Goal: Task Accomplishment & Management: Manage account settings

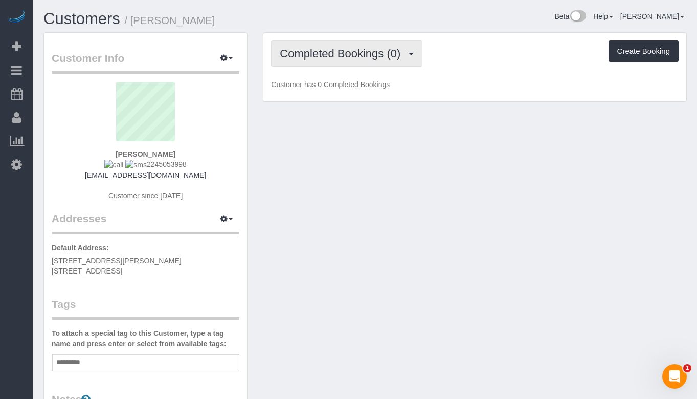
click at [371, 44] on button "Completed Bookings (0)" at bounding box center [346, 53] width 151 height 26
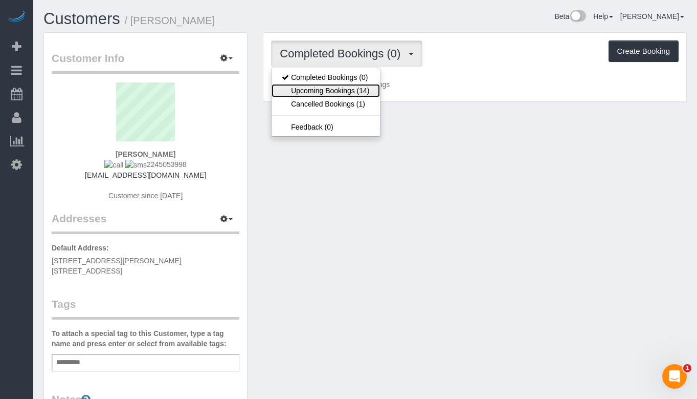
click at [360, 88] on link "Upcoming Bookings (14)" at bounding box center [326, 90] width 108 height 13
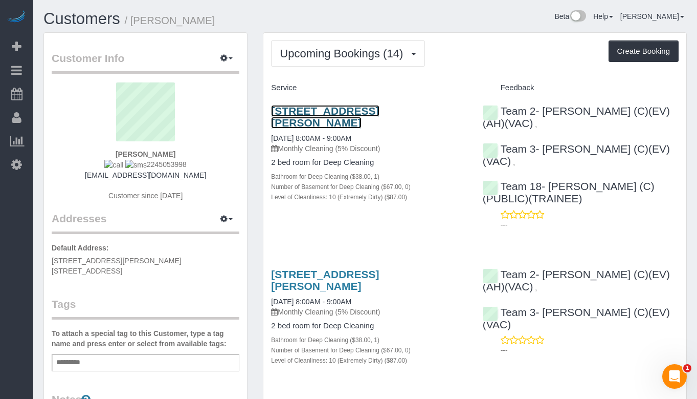
click at [362, 106] on link "637 Sherman Ave, Apt. 1, Evanston, IL 60202" at bounding box center [325, 117] width 108 height 24
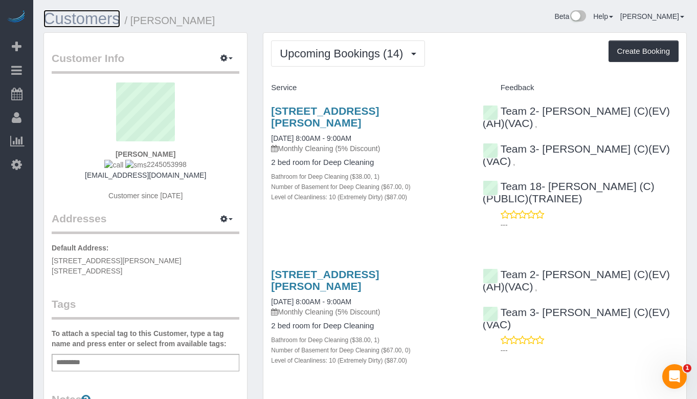
click at [85, 20] on link "Customers" at bounding box center [81, 19] width 77 height 18
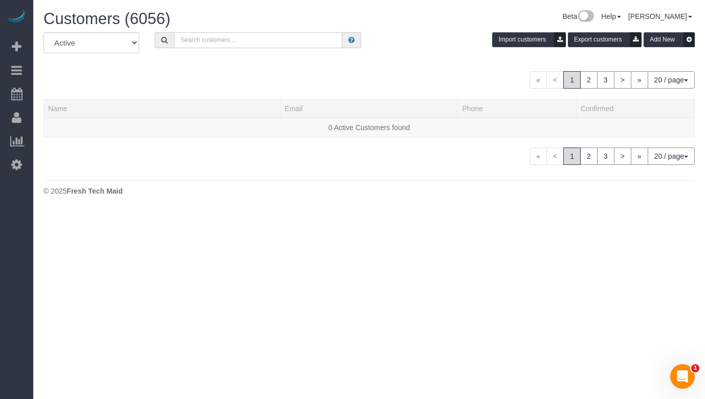
click at [209, 37] on input "text" at bounding box center [258, 40] width 168 height 16
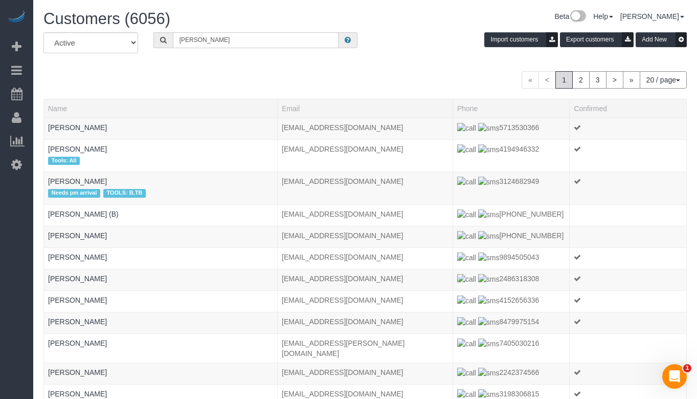
type input "Danielle Dybuncio"
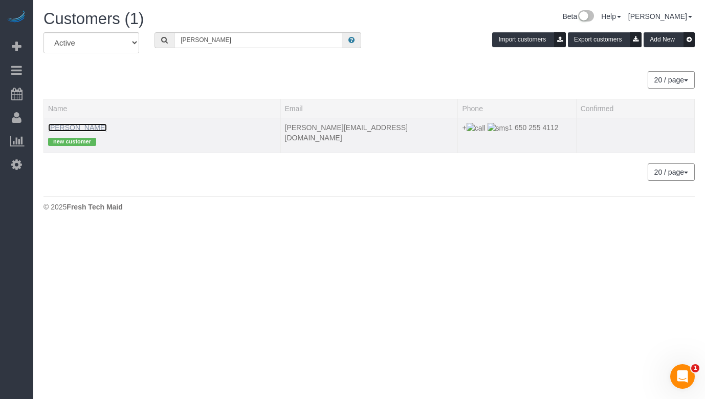
click at [99, 124] on link "Danielle Dybuncio" at bounding box center [77, 127] width 59 height 8
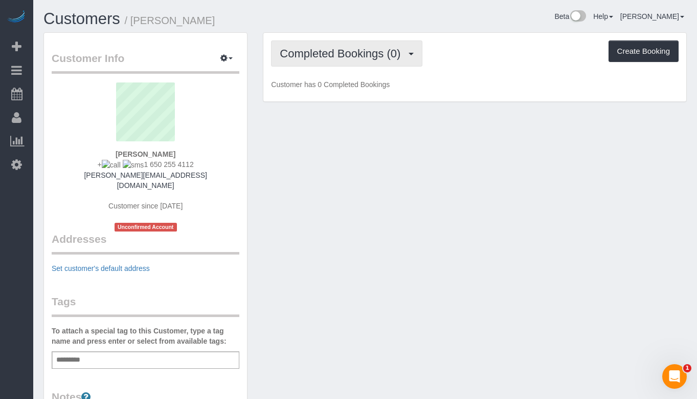
click at [291, 55] on span "Completed Bookings (0)" at bounding box center [343, 53] width 126 height 13
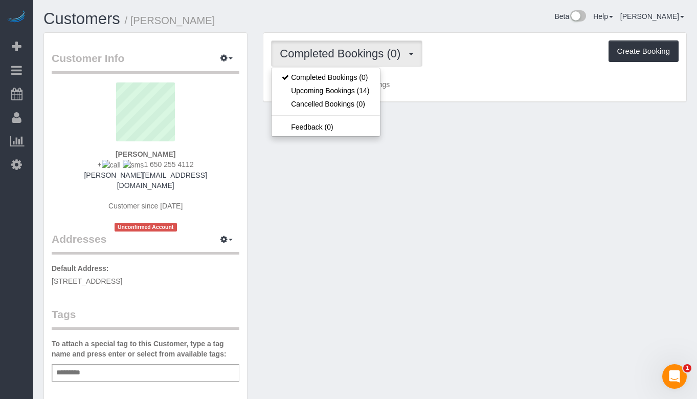
click at [291, 55] on span "Completed Bookings (0)" at bounding box center [343, 53] width 126 height 13
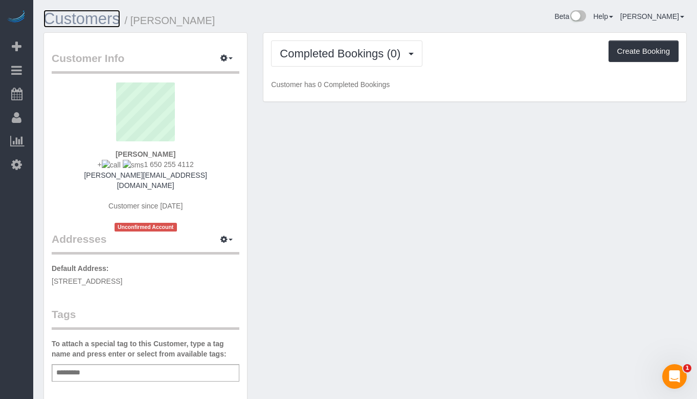
click at [103, 22] on link "Customers" at bounding box center [81, 19] width 77 height 18
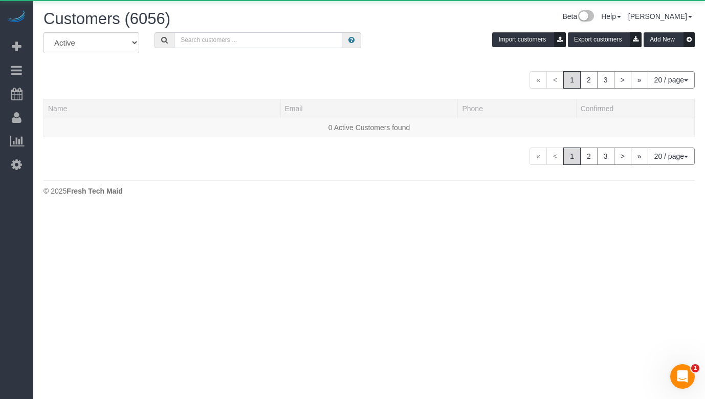
click at [312, 40] on input "text" at bounding box center [258, 40] width 168 height 16
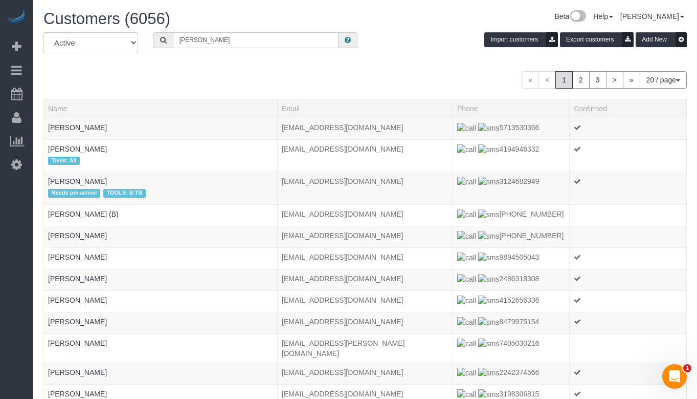
type input "kellye"
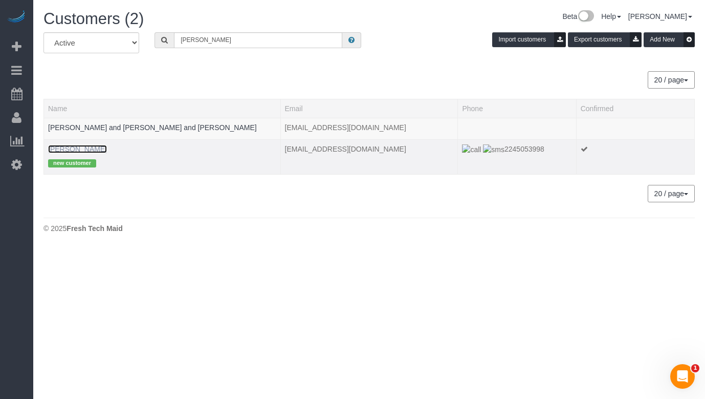
click at [84, 146] on link "Kellye Fleming" at bounding box center [77, 149] width 59 height 8
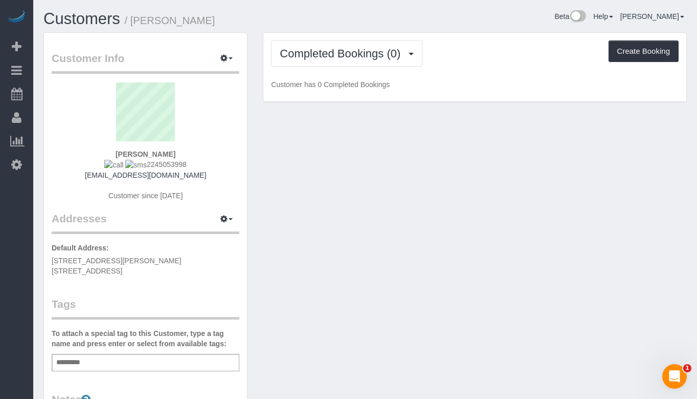
click at [117, 165] on img at bounding box center [113, 165] width 19 height 10
click at [297, 56] on span "Completed Bookings (0)" at bounding box center [343, 53] width 126 height 13
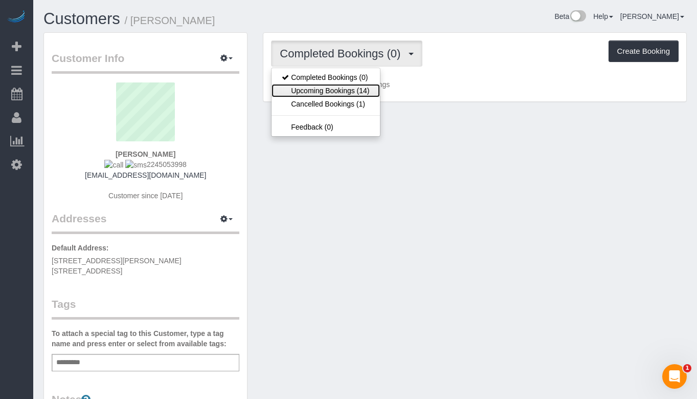
click at [320, 87] on link "Upcoming Bookings (14)" at bounding box center [326, 90] width 108 height 13
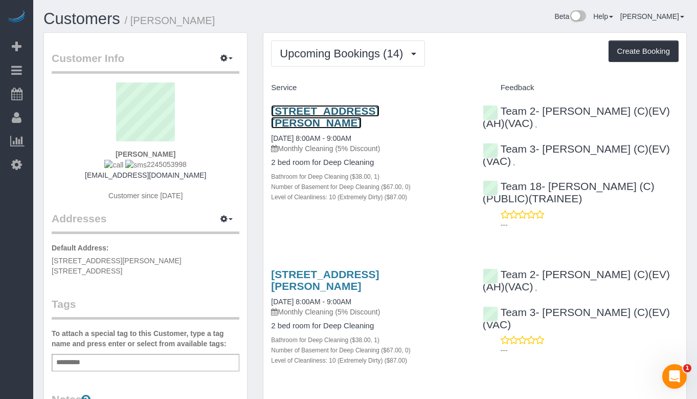
click at [379, 109] on link "637 Sherman Ave, Apt. 1, Evanston, IL 60202" at bounding box center [325, 117] width 108 height 24
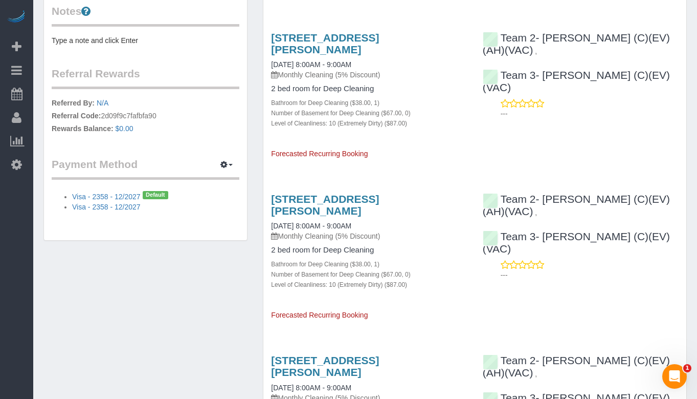
scroll to position [409, 0]
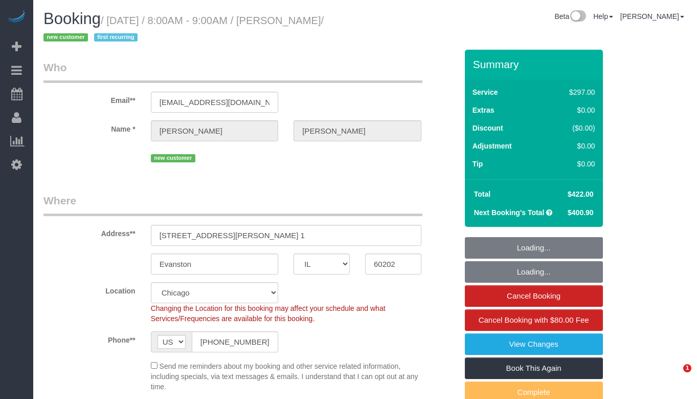
select select "IL"
select select "object:611"
select select "string:fspay-18afa05c-ad2b-4d79-842e-27d1f7d4543c"
select select "number:1"
select select "number:66"
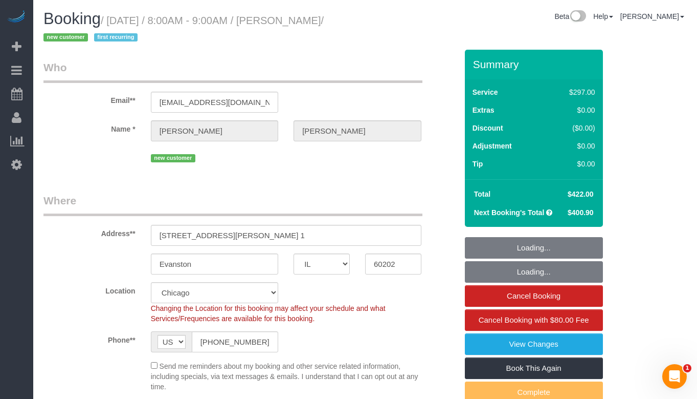
select select "number:139"
select select "number:106"
select select "spot1"
select select "513"
select select "10"
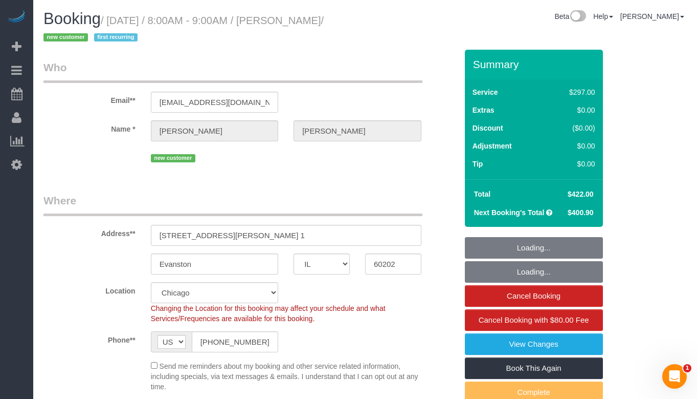
select select "object:1090"
select select "10"
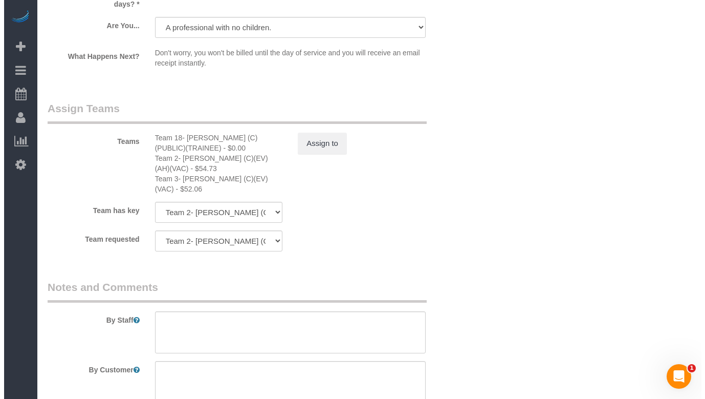
scroll to position [1842, 0]
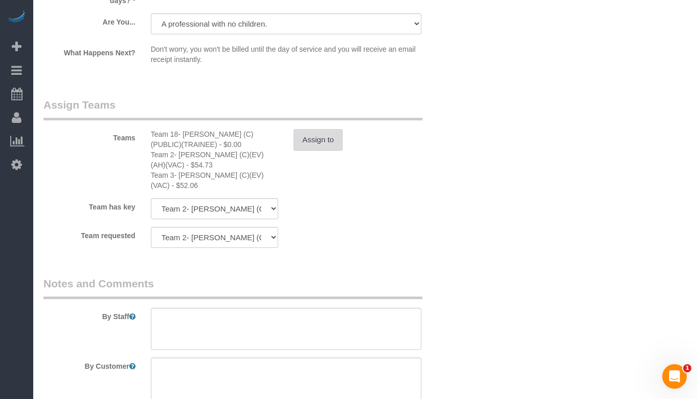
click at [330, 129] on button "Assign to" at bounding box center [318, 139] width 49 height 21
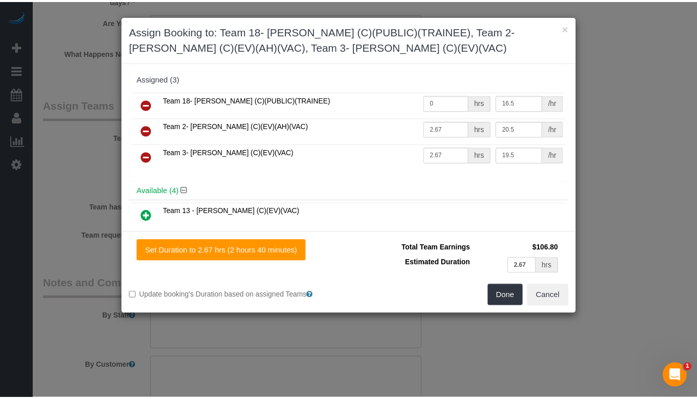
scroll to position [0, 0]
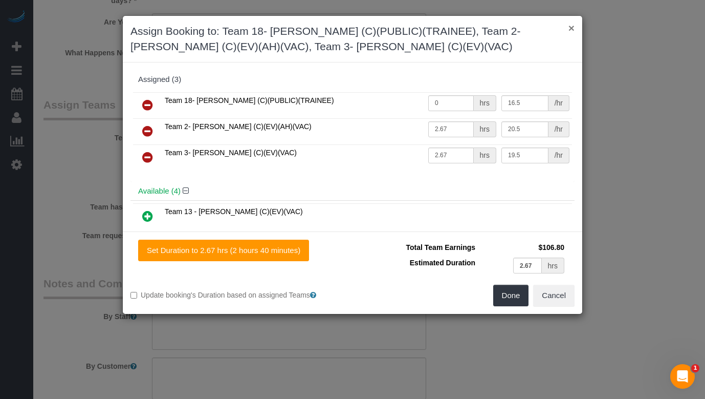
click at [573, 30] on button "×" at bounding box center [571, 28] width 6 height 11
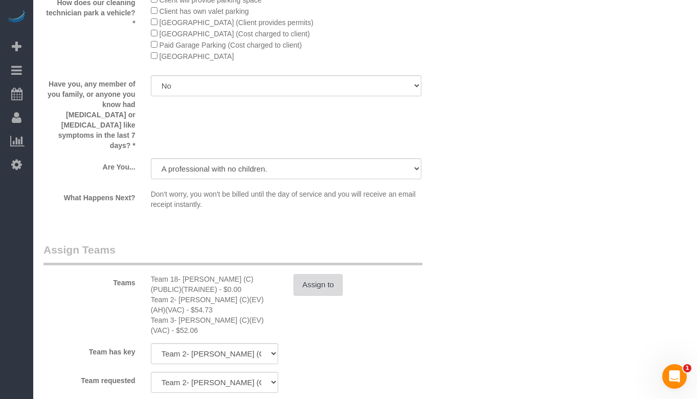
scroll to position [1688, 0]
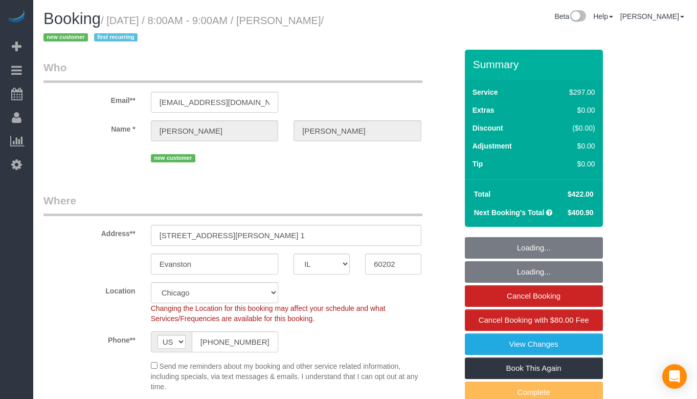
select select "IL"
select select "string:fspay-18afa05c-ad2b-4d79-842e-27d1f7d4543c"
select select "object:761"
select select "513"
select select "10"
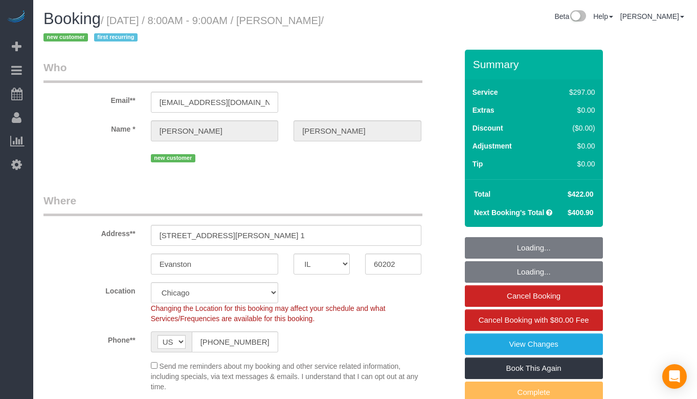
select select "number:1"
select select "number:66"
select select "number:139"
select select "number:106"
select select "spot1"
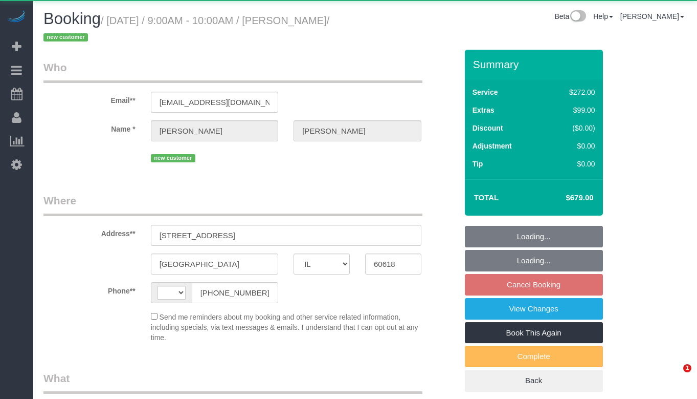
select select "IL"
select select "object:344"
select select "string:US"
select select "string:fspay-60bc3ec1-9766-4ecc-8782-f87432779a53"
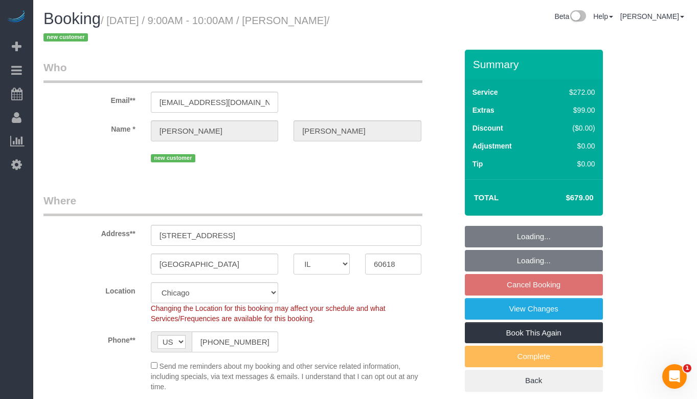
select select "number:1"
select select "number:69"
select select "number:139"
select select "number:106"
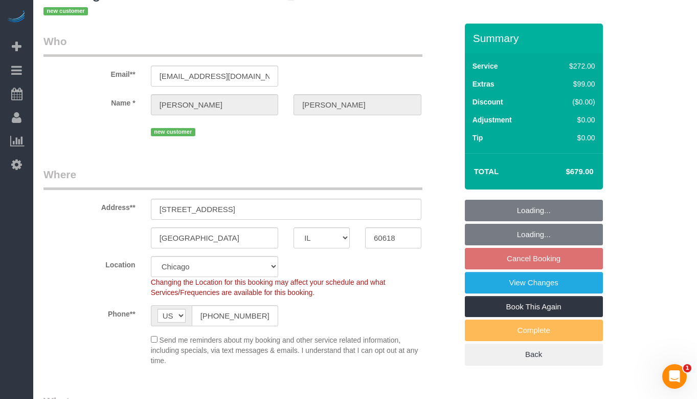
select select "object:917"
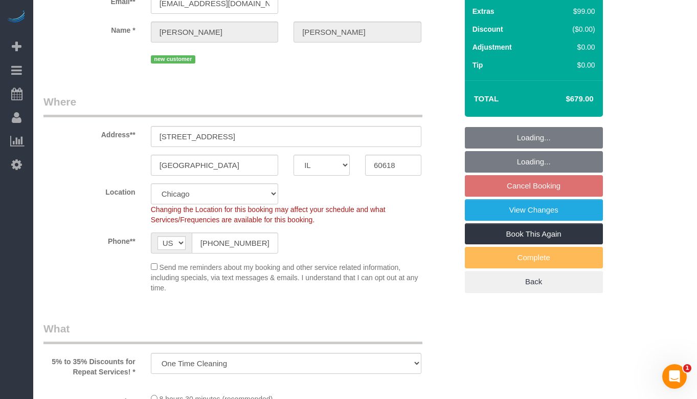
select select "514"
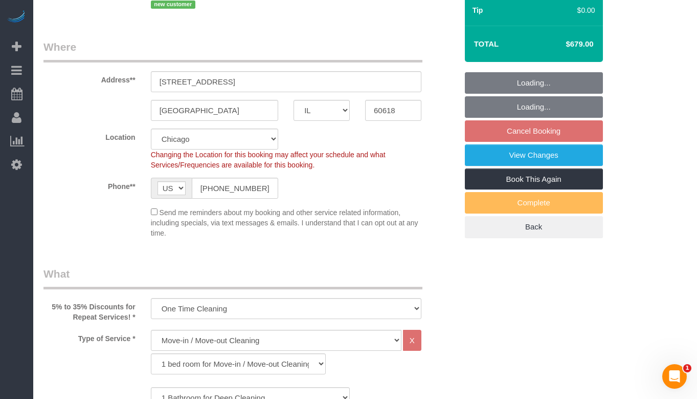
select select "5"
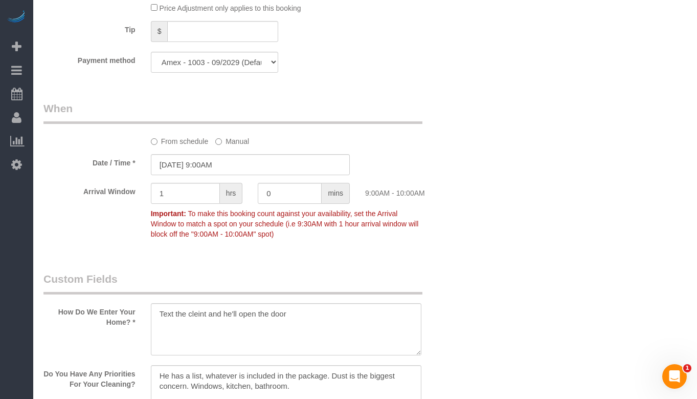
scroll to position [1228, 0]
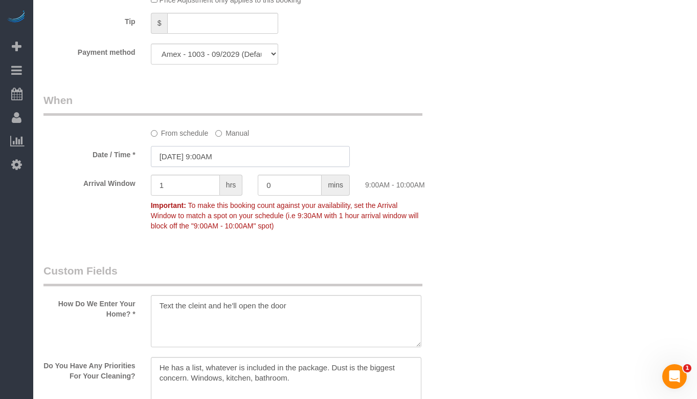
click at [267, 153] on input "09/25/2025 9:00AM" at bounding box center [250, 156] width 199 height 21
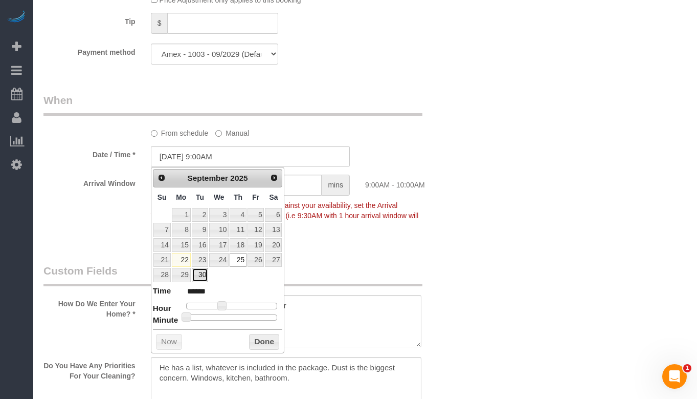
click at [197, 275] on link "30" at bounding box center [200, 275] width 16 height 14
type input "09/30/2025 9:00AM"
click at [264, 344] on button "Done" at bounding box center [264, 342] width 30 height 16
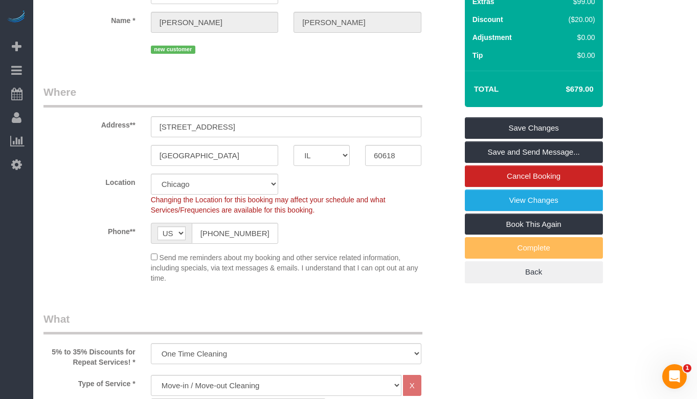
scroll to position [102, 0]
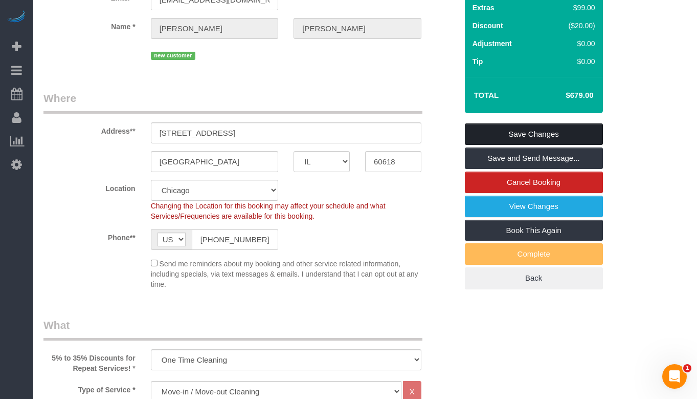
click at [565, 129] on link "Save Changes" at bounding box center [534, 133] width 138 height 21
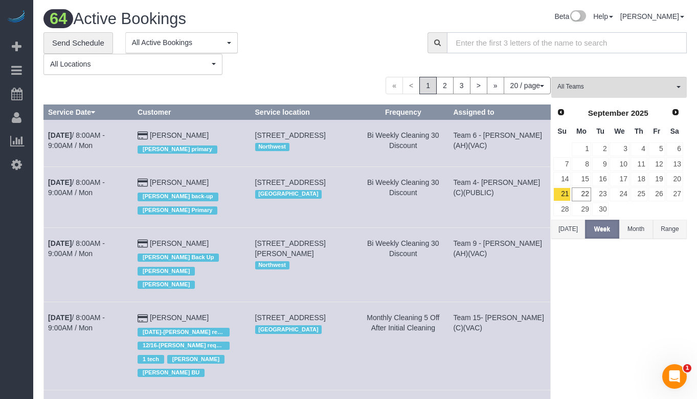
click at [514, 45] on input "text" at bounding box center [567, 42] width 240 height 21
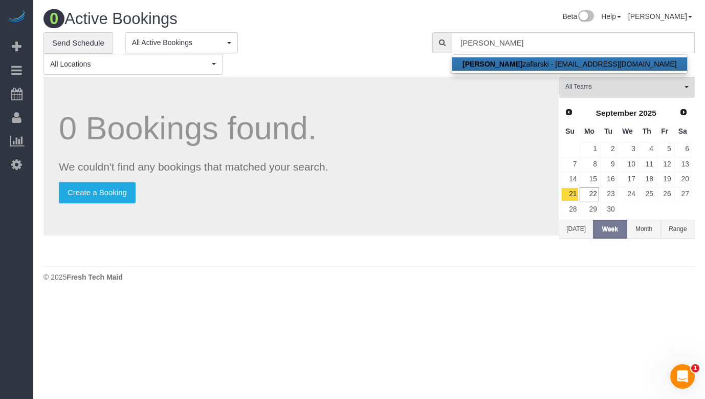
click at [537, 65] on link "Joseph S zaflarski - fastest.dreams0s@icloud.com" at bounding box center [569, 63] width 235 height 13
type input "fastest.dreams0s@icloud.com"
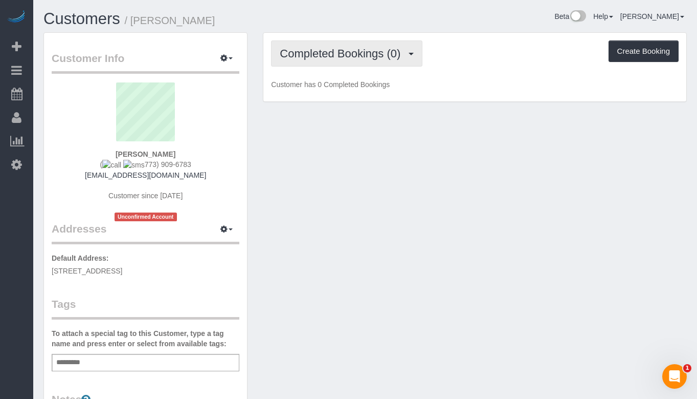
click at [375, 56] on span "Completed Bookings (0)" at bounding box center [343, 53] width 126 height 13
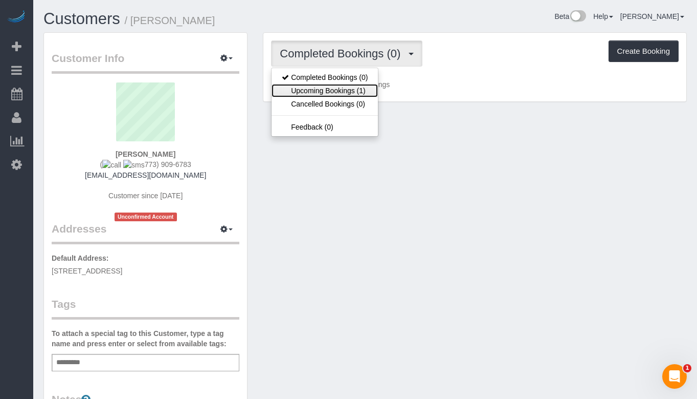
click at [364, 85] on link "Upcoming Bookings (1)" at bounding box center [325, 90] width 106 height 13
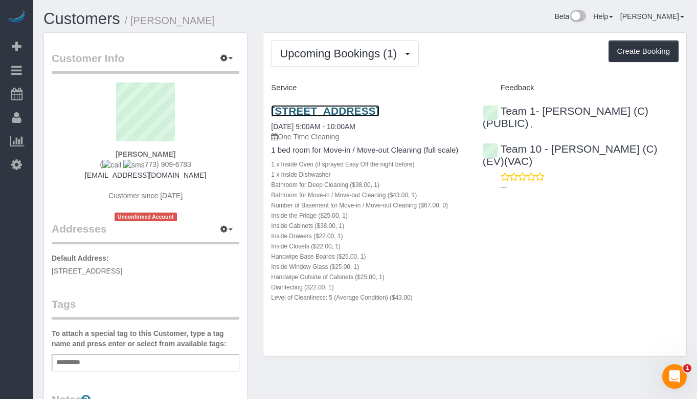
click at [366, 110] on link "3900 N Damen Ave Apt 302, Chicago, IL 60618" at bounding box center [325, 111] width 108 height 12
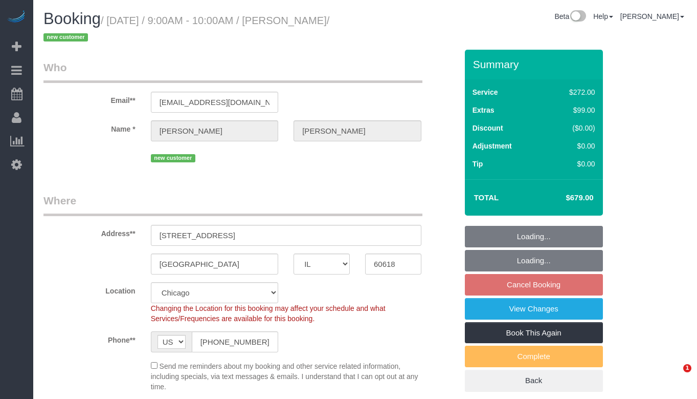
select select "IL"
select select "514"
select select "5"
select select "number:1"
select select "number:69"
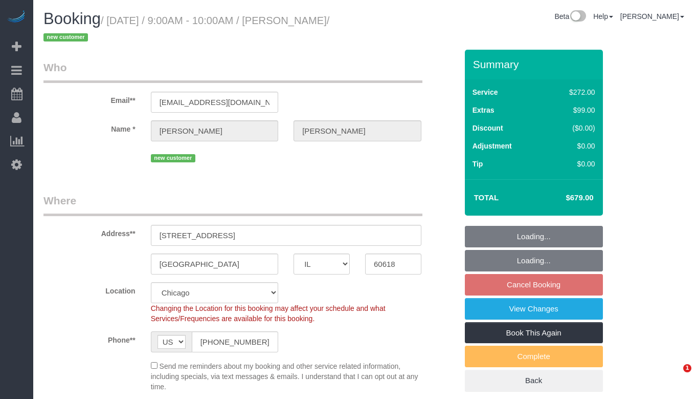
select select "number:139"
select select "number:106"
select select "object:1049"
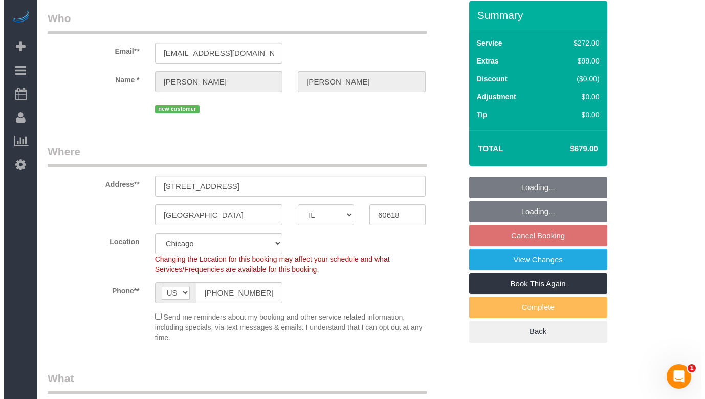
scroll to position [51, 0]
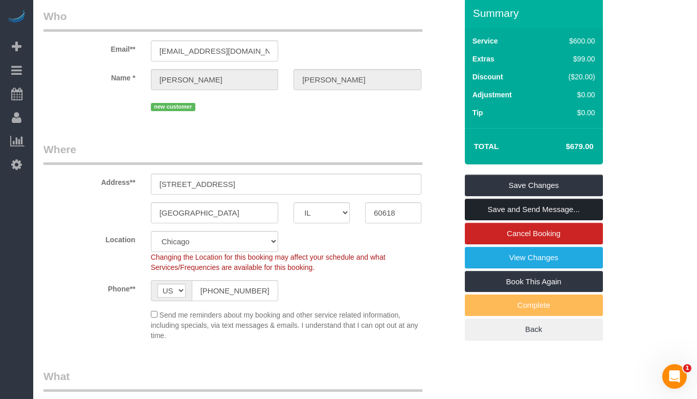
click at [565, 207] on link "Save and Send Message..." at bounding box center [534, 208] width 138 height 21
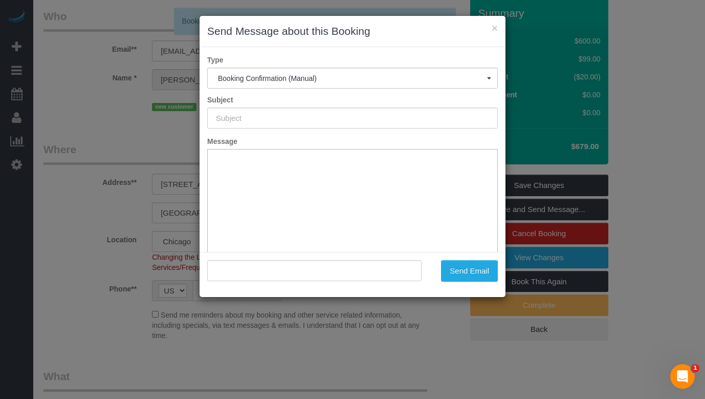
type input "Your Booking With Fresh Tech Maid, Confirmed!"
type input ""Joseph Szaflarski" <fastest.dreams0s@icloud.com>"
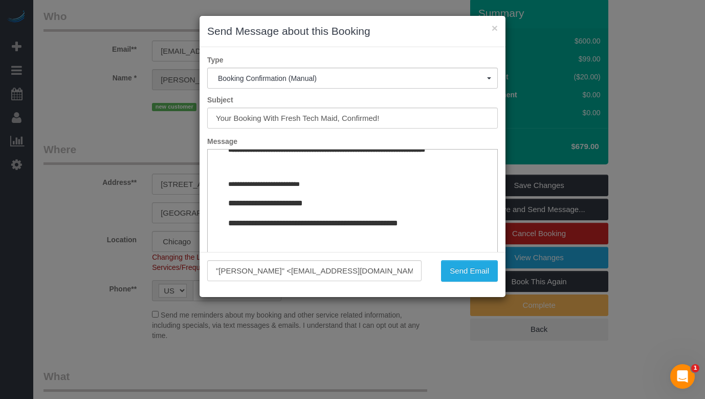
scroll to position [1266, 0]
click at [464, 269] on button "Send Email" at bounding box center [469, 270] width 57 height 21
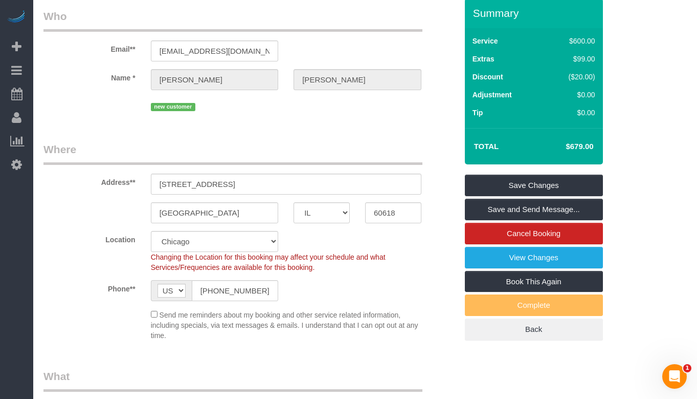
scroll to position [0, 0]
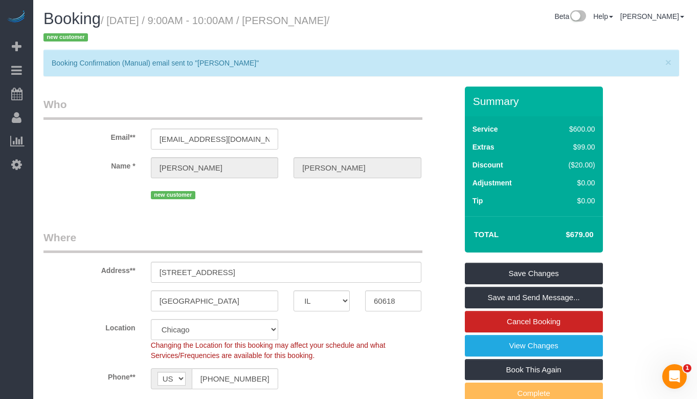
drag, startPoint x: 88, startPoint y: 36, endPoint x: 308, endPoint y: 24, distance: 220.8
click at [309, 23] on small "/ September 30, 2025 / 9:00AM - 10:00AM / Joseph Szaflarski / new customer" at bounding box center [186, 29] width 286 height 29
copy small "Joseph Szaflarski"
click at [361, 120] on div "Email** fastest.dreams0s@icloud.com" at bounding box center [250, 123] width 429 height 53
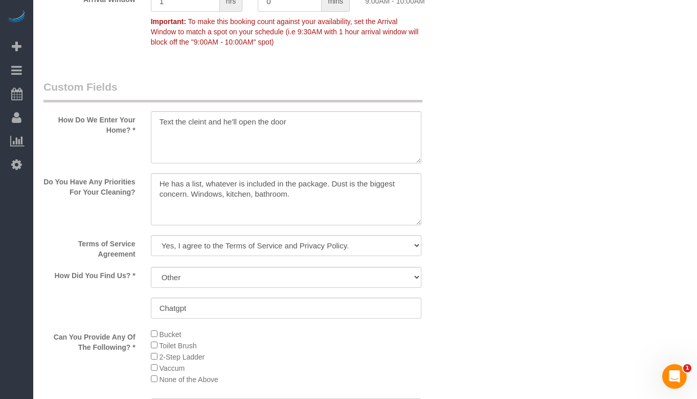
scroll to position [1484, 0]
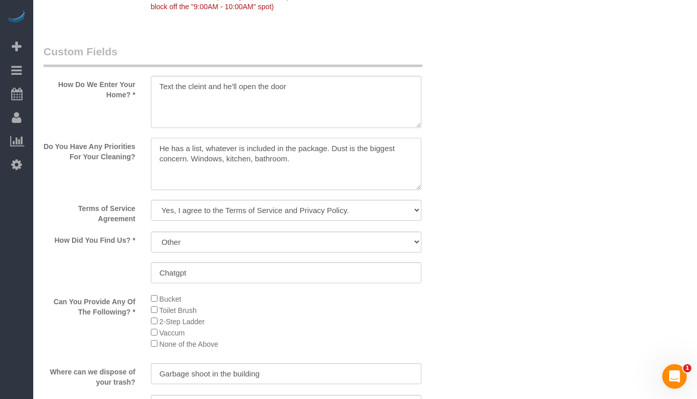
drag, startPoint x: 157, startPoint y: 145, endPoint x: 299, endPoint y: 170, distance: 144.3
click at [299, 170] on textarea at bounding box center [286, 164] width 271 height 52
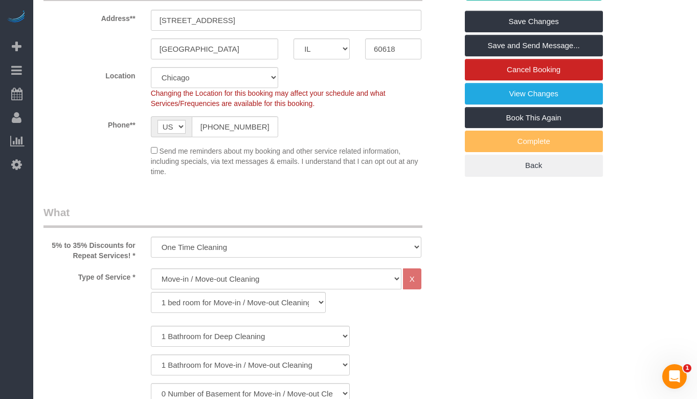
scroll to position [256, 0]
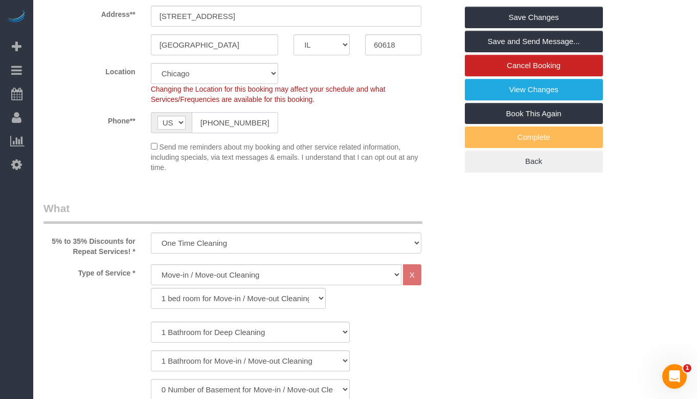
click at [232, 122] on input "(773) 909-6783" at bounding box center [235, 122] width 87 height 21
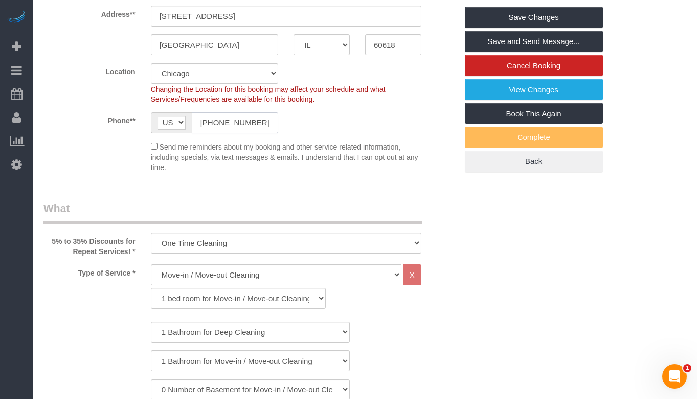
click at [232, 122] on input "(773) 909-6783" at bounding box center [235, 122] width 87 height 21
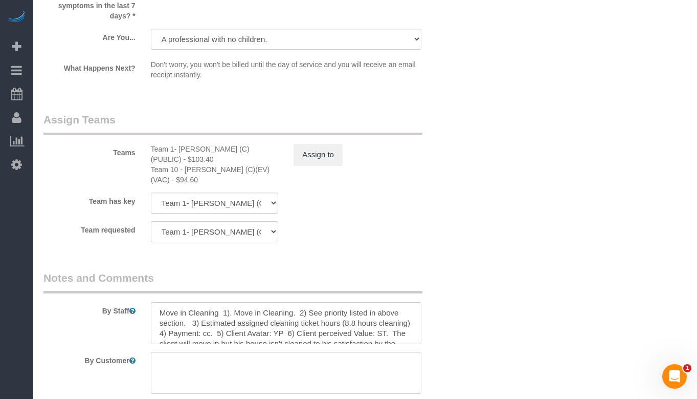
scroll to position [2162, 0]
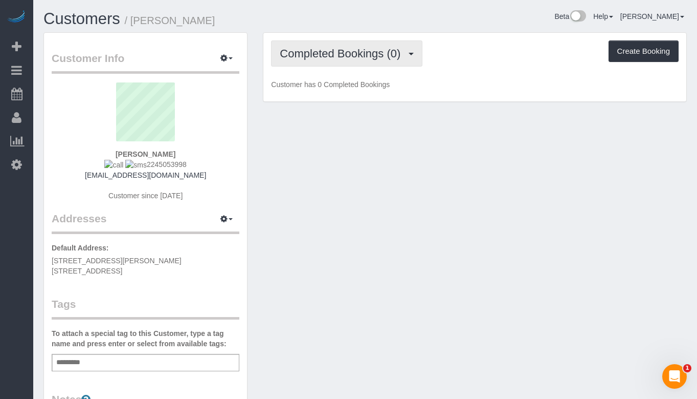
click at [331, 60] on button "Completed Bookings (0)" at bounding box center [346, 53] width 151 height 26
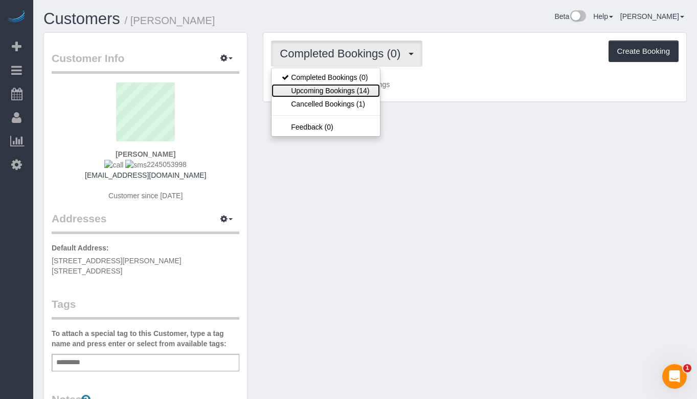
click at [322, 92] on link "Upcoming Bookings (14)" at bounding box center [326, 90] width 108 height 13
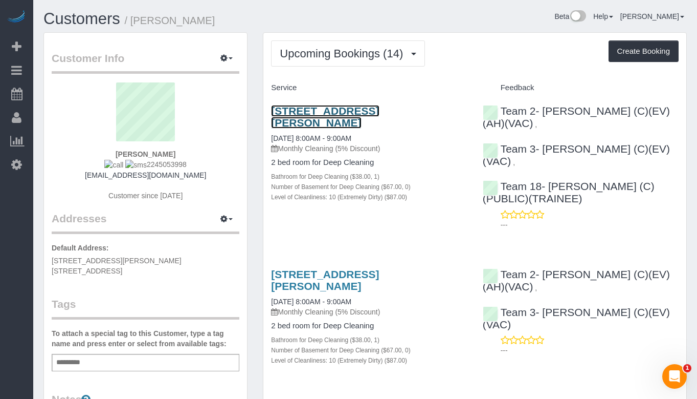
click at [332, 106] on link "[STREET_ADDRESS][PERSON_NAME]" at bounding box center [325, 117] width 108 height 24
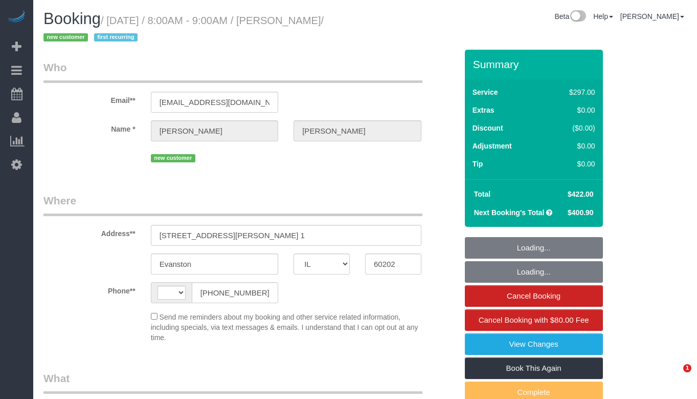
select select "IL"
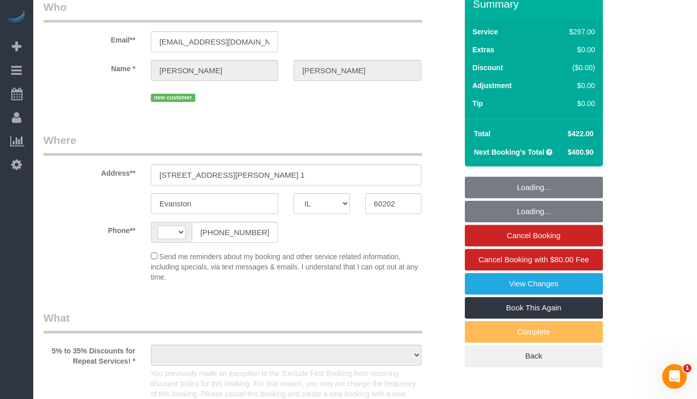
select select "string:[GEOGRAPHIC_DATA]"
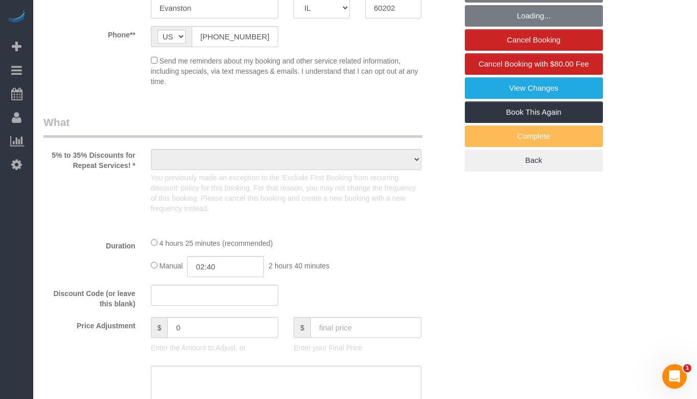
select select "object:612"
select select "string:fspay-18afa05c-ad2b-4d79-842e-27d1f7d4543c"
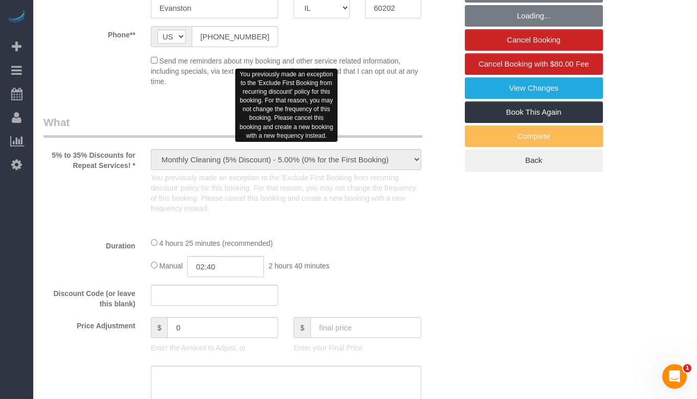
select select "513"
select select "10"
select select "number:1"
select select "number:66"
select select "number:139"
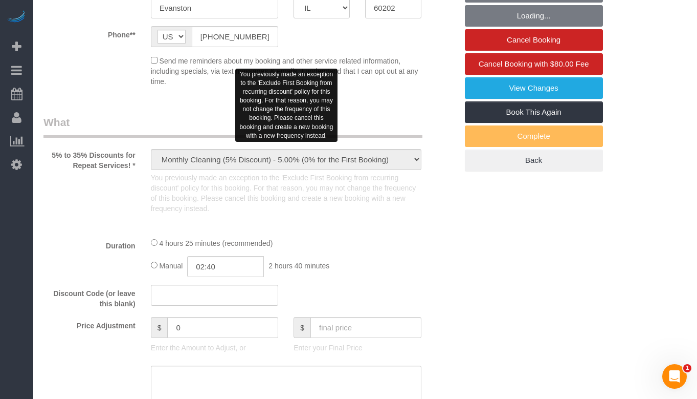
select select "number:106"
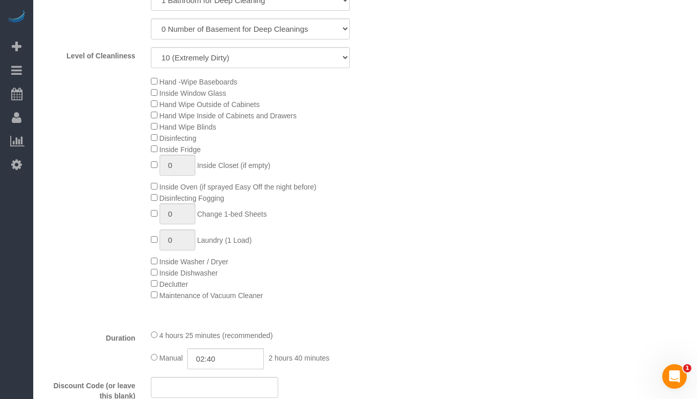
select select "object:1093"
select select "spot1"
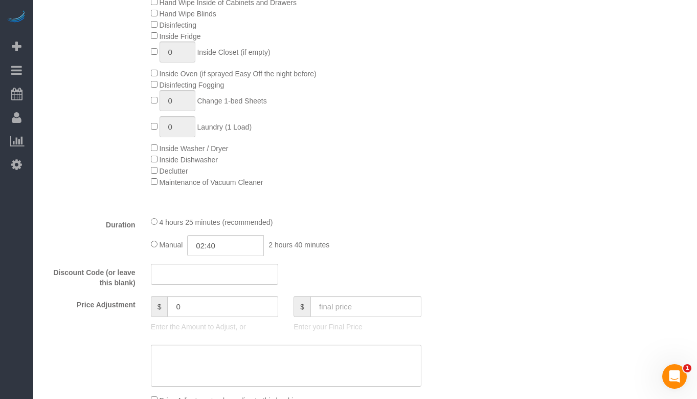
select select "10"
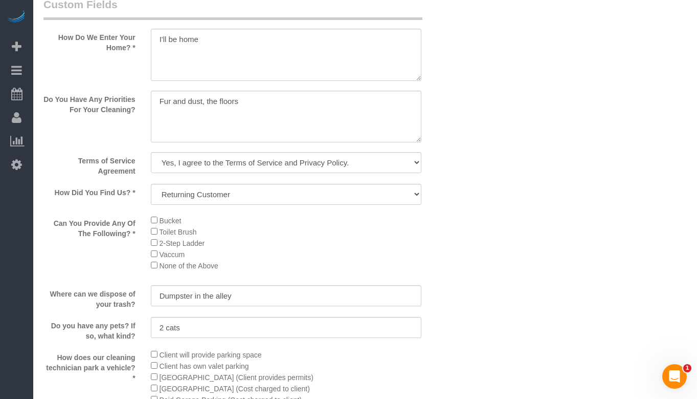
scroll to position [1349, 0]
